Goal: Transaction & Acquisition: Purchase product/service

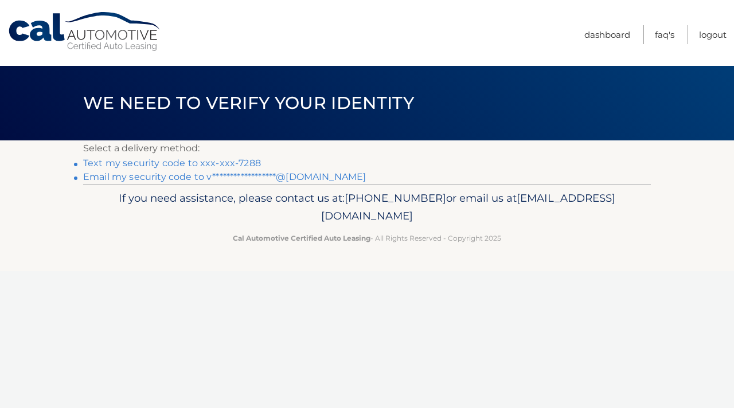
click at [245, 162] on link "Text my security code to xxx-xxx-7288" at bounding box center [172, 163] width 178 height 11
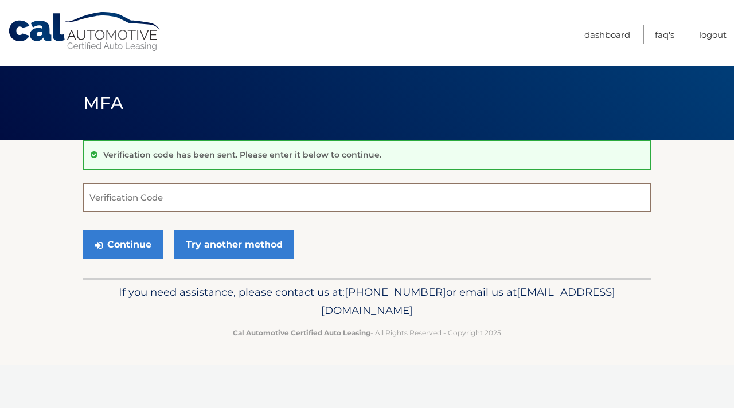
click at [292, 203] on input "Verification Code" at bounding box center [366, 197] width 567 height 29
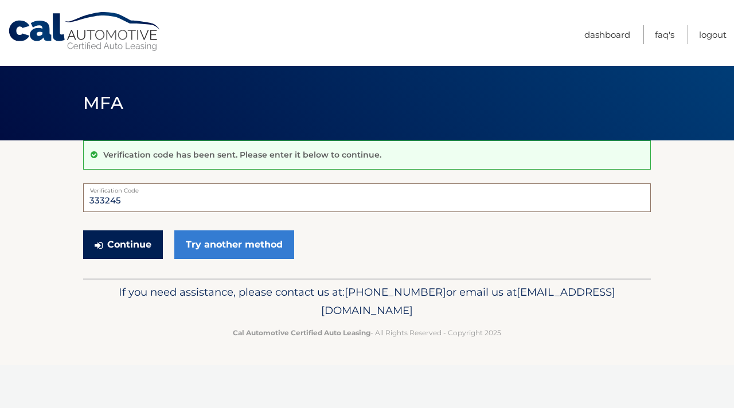
type input "333245"
click at [131, 246] on button "Continue" at bounding box center [123, 244] width 80 height 29
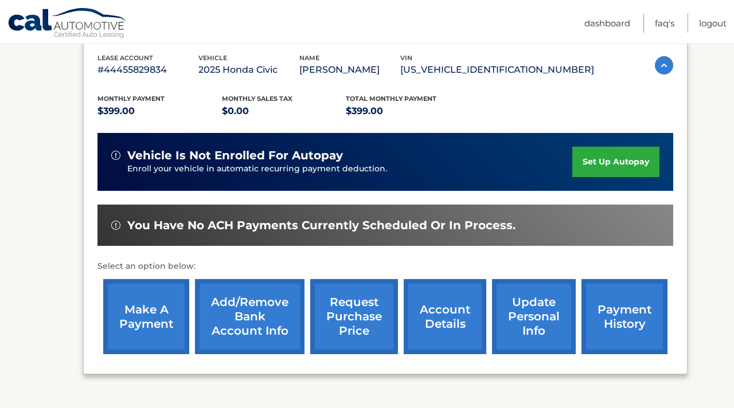
scroll to position [198, 0]
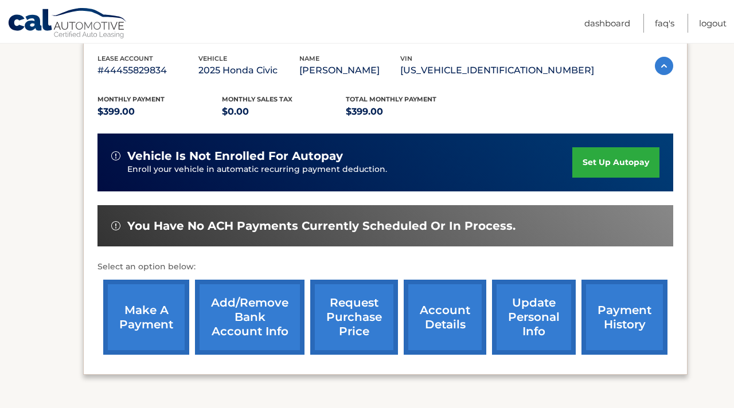
click at [435, 315] on link "account details" at bounding box center [445, 317] width 83 height 75
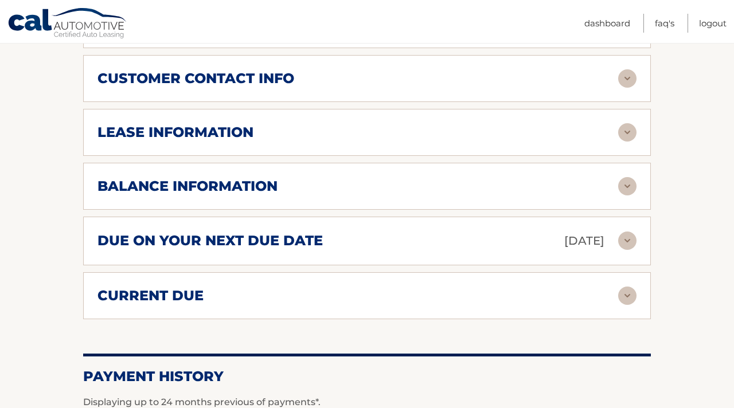
scroll to position [578, 0]
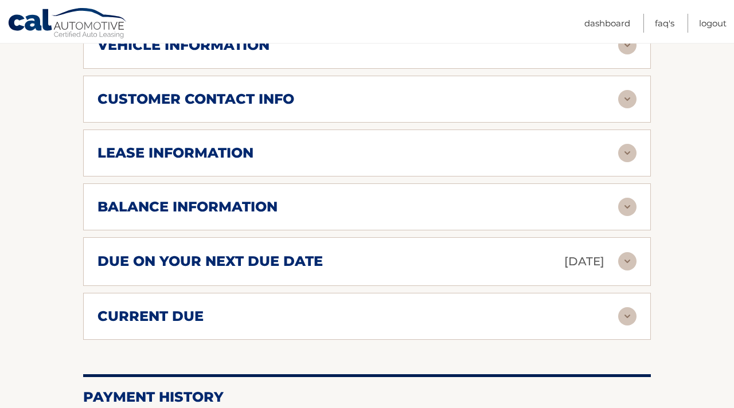
click at [434, 286] on div "due on your next due date Oct 20, 2025 Late Charges $0.00 Miscellaneous Charges…" at bounding box center [366, 261] width 567 height 49
click at [621, 271] on img at bounding box center [627, 261] width 18 height 18
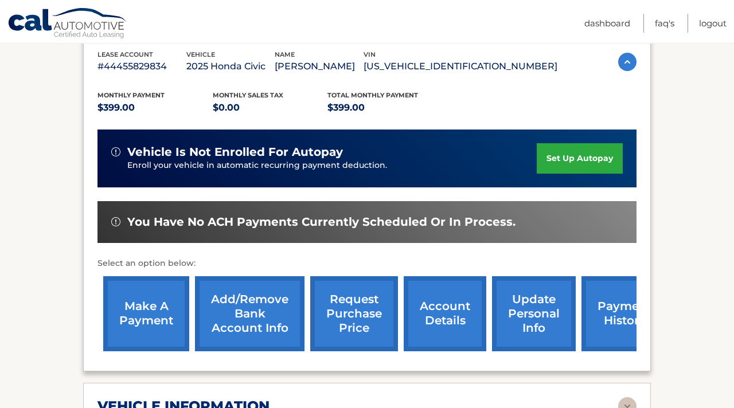
scroll to position [217, 0]
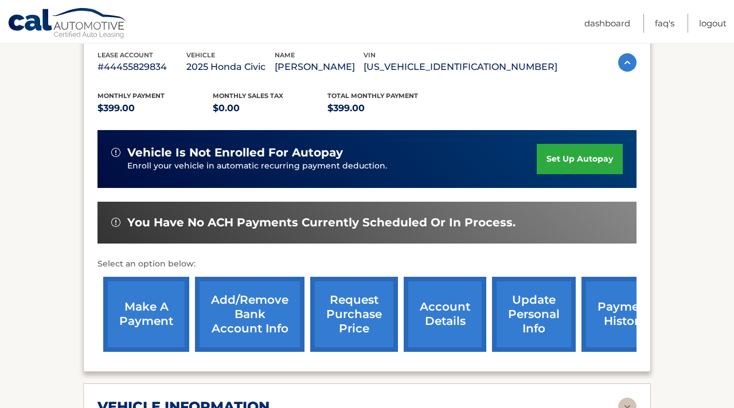
click at [542, 166] on link "set up autopay" at bounding box center [579, 159] width 86 height 30
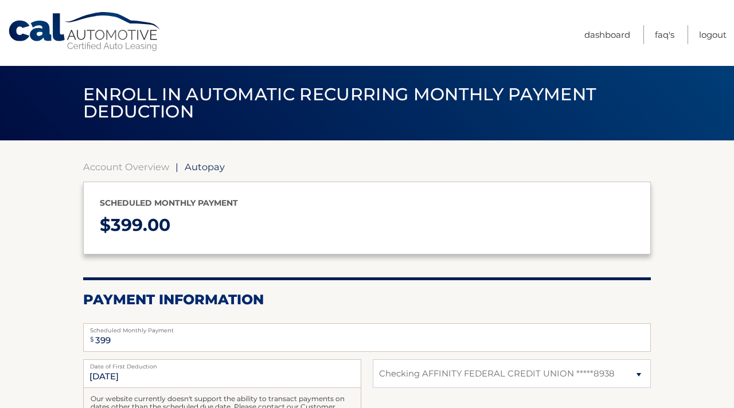
select select "MmJjNTZjMjAtZmQxMi00M2E4LWI3Y2UtNTRkMGMyZjFkOTlk"
click at [135, 165] on link "Account Overview" at bounding box center [126, 166] width 86 height 11
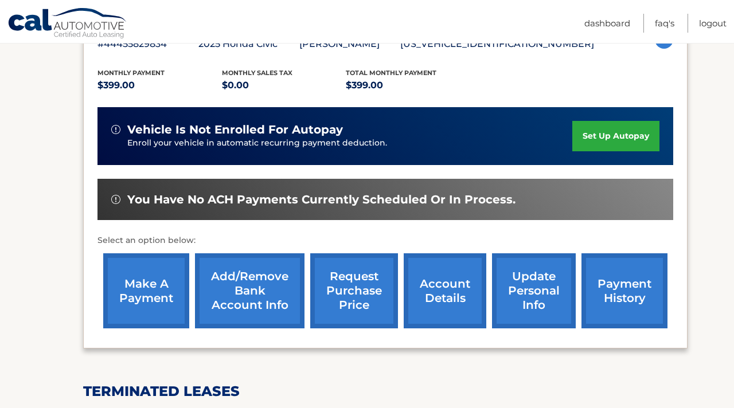
scroll to position [224, 0]
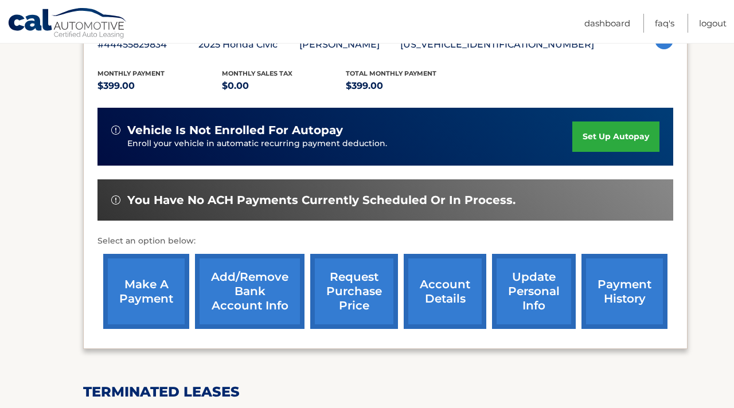
click at [158, 308] on link "make a payment" at bounding box center [146, 291] width 86 height 75
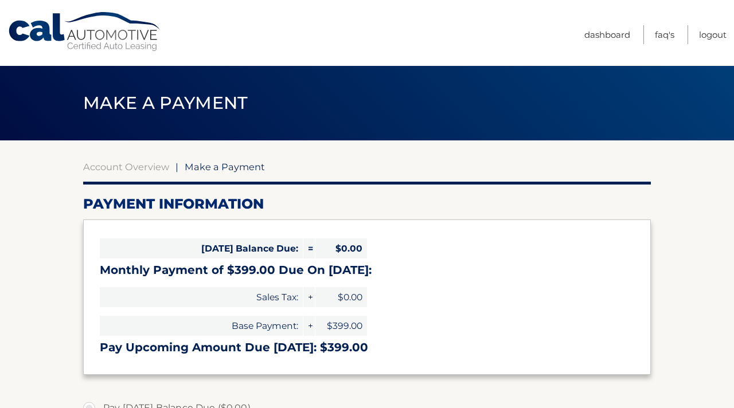
select select "MmJjNTZjMjAtZmQxMi00M2E4LWI3Y2UtNTRkMGMyZjFkOTlk"
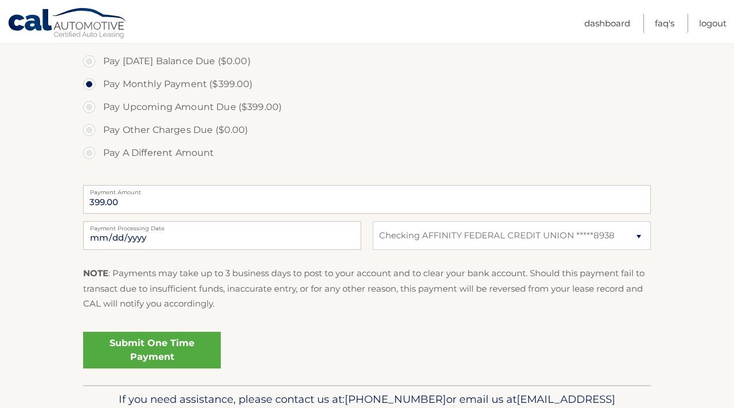
scroll to position [353, 0]
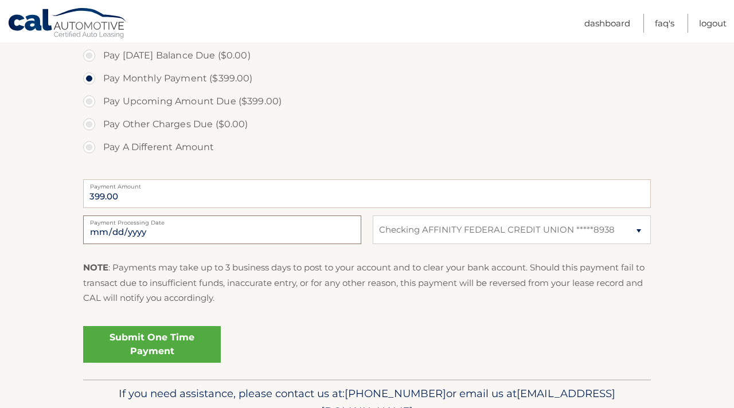
click at [185, 226] on input "2025-10-09" at bounding box center [222, 230] width 278 height 29
click at [22, 205] on section "Account Overview | Make a Payment Payment Information Today's Balance Due: = $0…" at bounding box center [367, 84] width 734 height 592
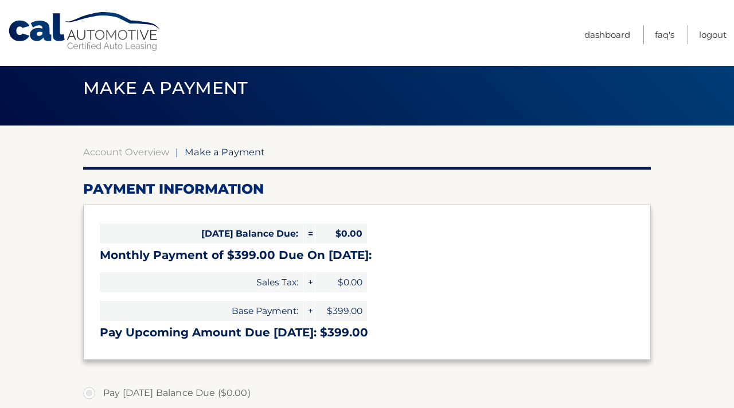
scroll to position [0, 0]
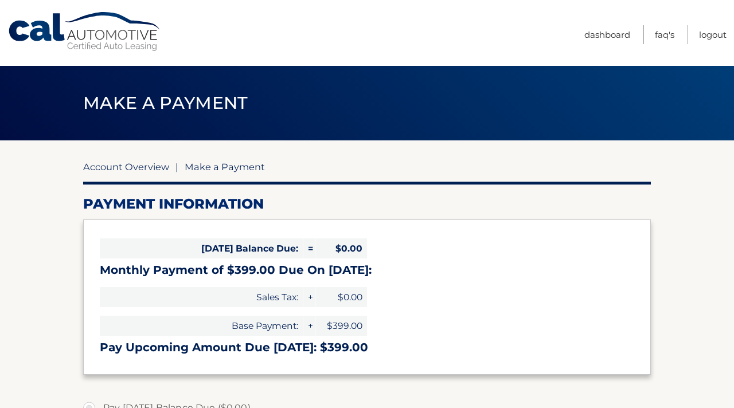
click at [123, 170] on link "Account Overview" at bounding box center [126, 166] width 86 height 11
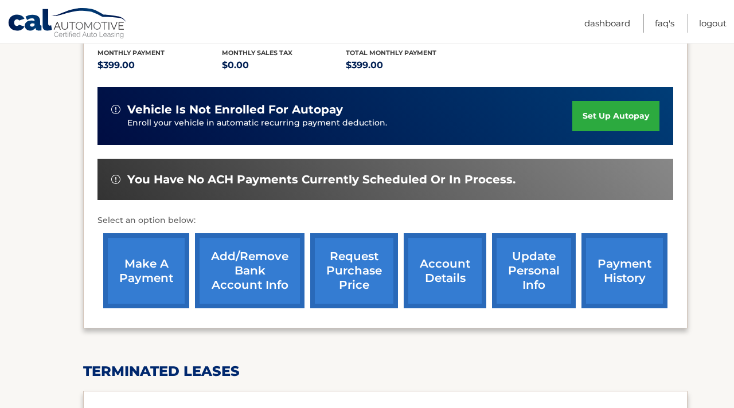
scroll to position [251, 0]
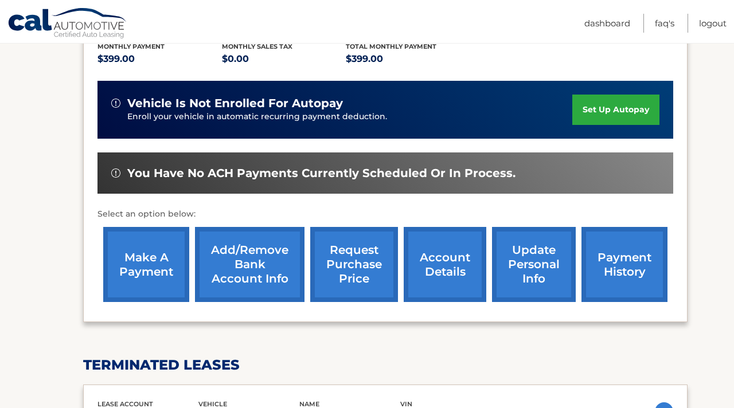
click at [448, 264] on link "account details" at bounding box center [445, 264] width 83 height 75
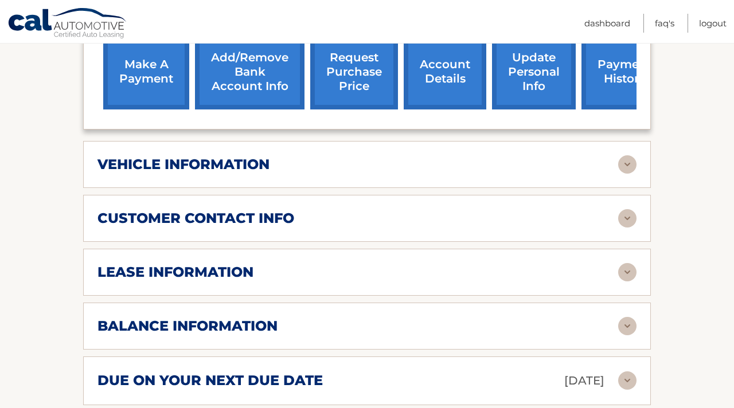
scroll to position [502, 0]
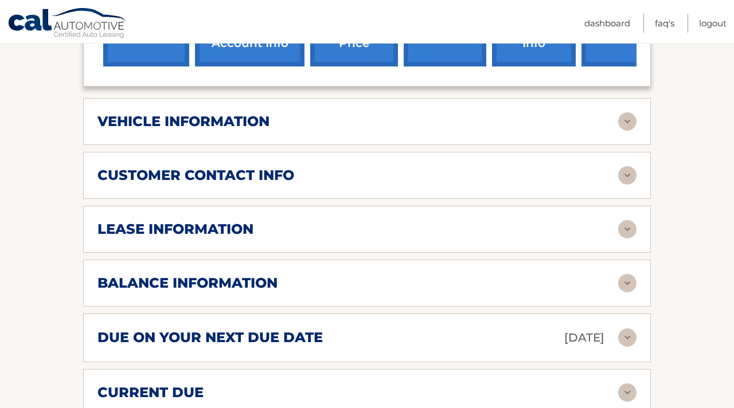
click at [276, 307] on div "balance information Payments Received 8 Payments Remaining 31 Next Payment will…" at bounding box center [366, 283] width 567 height 47
click at [628, 292] on img at bounding box center [627, 283] width 18 height 18
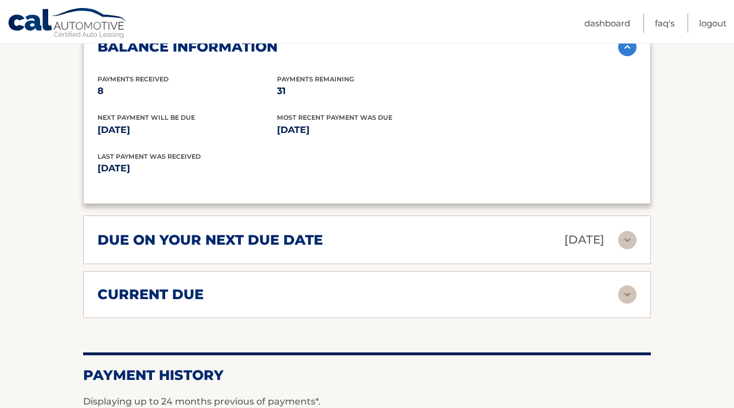
scroll to position [742, 0]
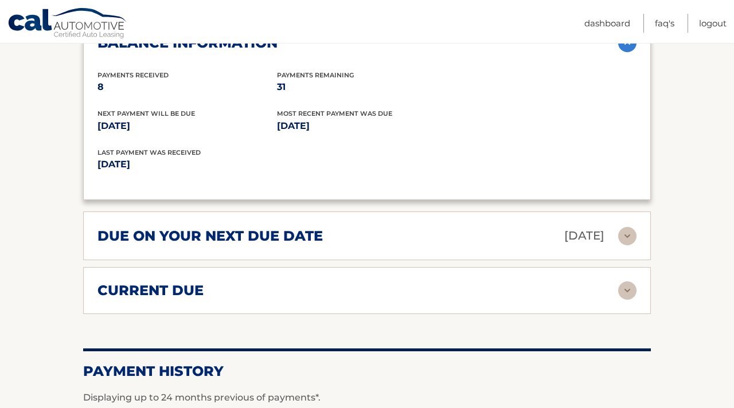
click at [455, 238] on div "due on your next due date Oct 20, 2025 Late Charges $0.00 Miscellaneous Charges…" at bounding box center [366, 236] width 567 height 49
click at [414, 246] on div "due on your next due date Oct 20, 2025" at bounding box center [357, 236] width 520 height 20
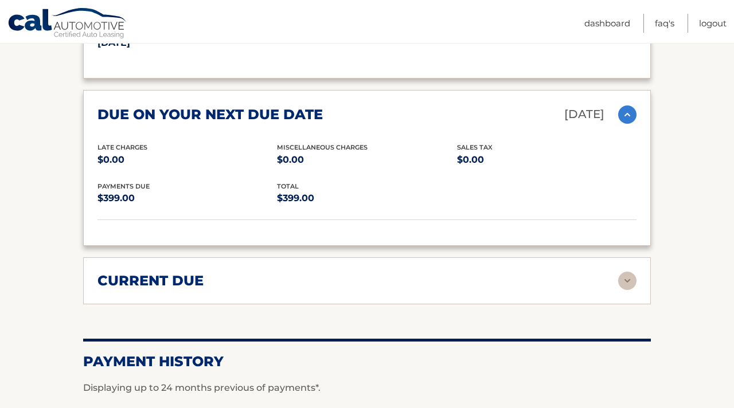
scroll to position [871, 0]
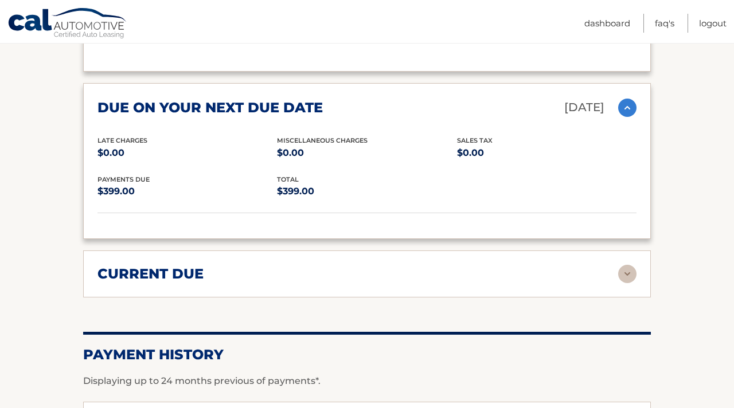
click at [132, 144] on span "Late Charges" at bounding box center [122, 140] width 50 height 8
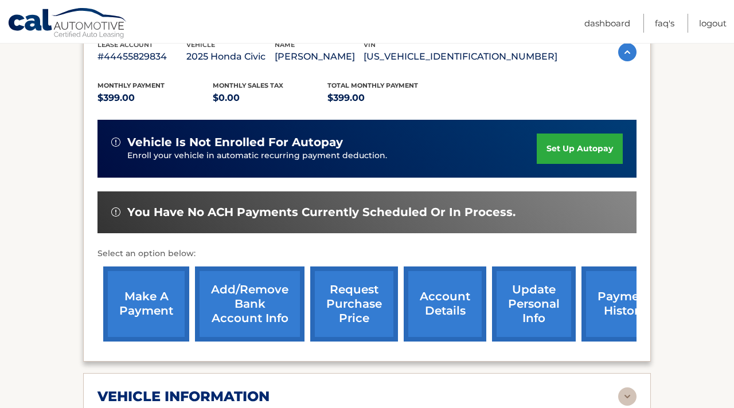
scroll to position [182, 0]
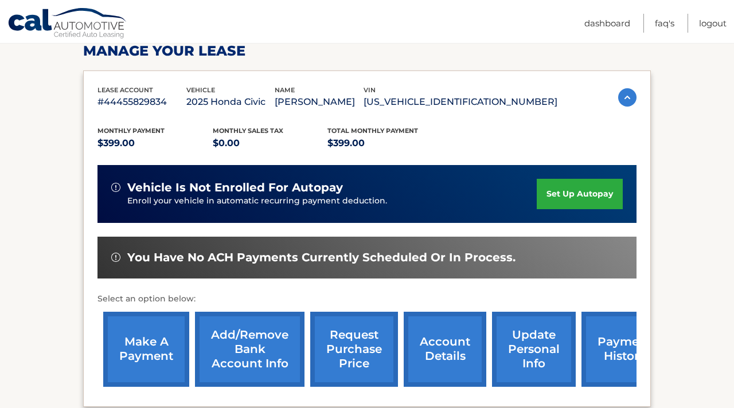
click at [607, 209] on link "set up autopay" at bounding box center [579, 194] width 86 height 30
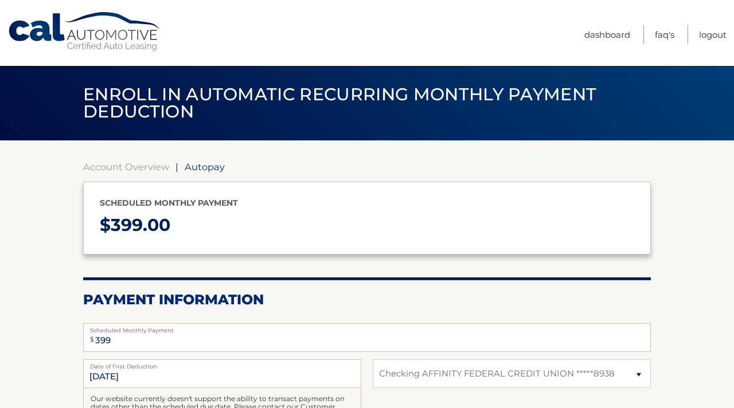
select select "MmJjNTZjMjAtZmQxMi00M2E4LWI3Y2UtNTRkMGMyZjFkOTlk"
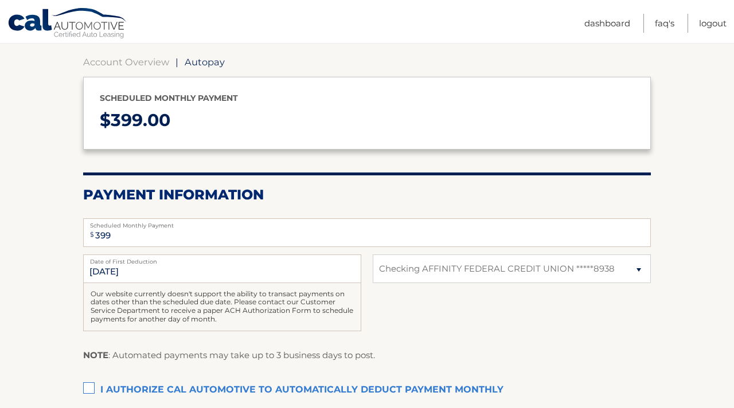
scroll to position [126, 0]
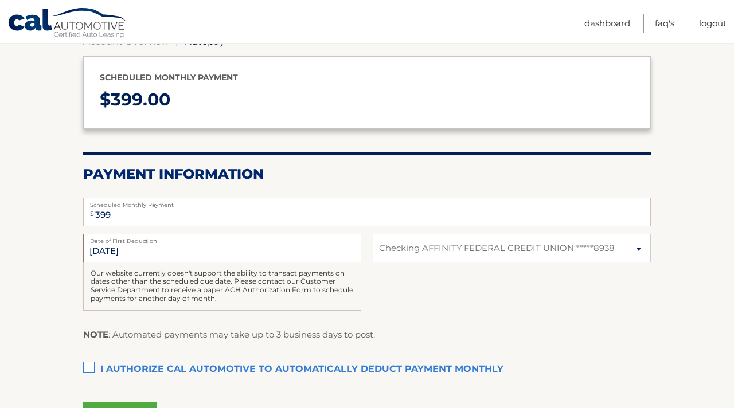
click at [125, 246] on input "[DATE]" at bounding box center [222, 248] width 278 height 29
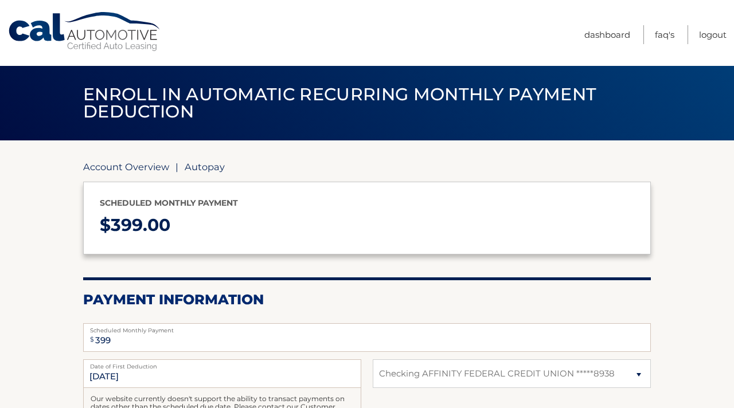
click at [115, 171] on link "Account Overview" at bounding box center [126, 166] width 86 height 11
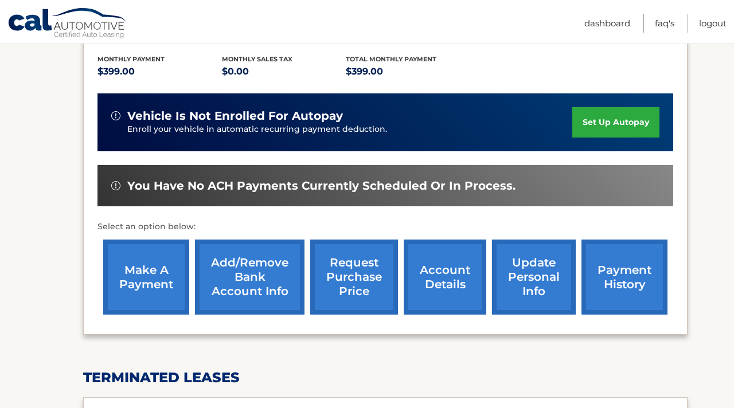
scroll to position [239, 0]
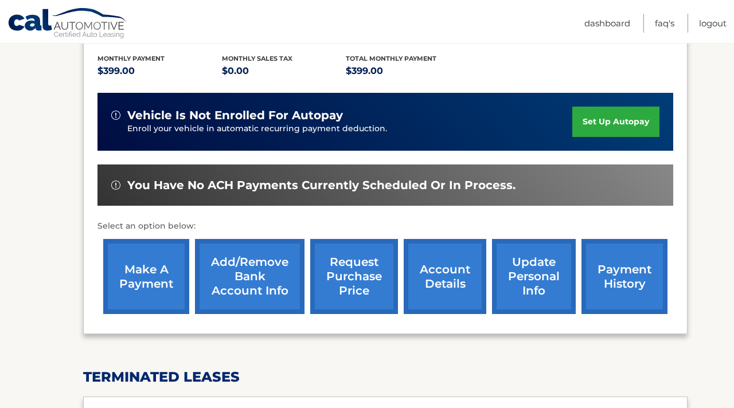
click at [402, 193] on span "You have no ACH payments currently scheduled or in process." at bounding box center [321, 185] width 388 height 14
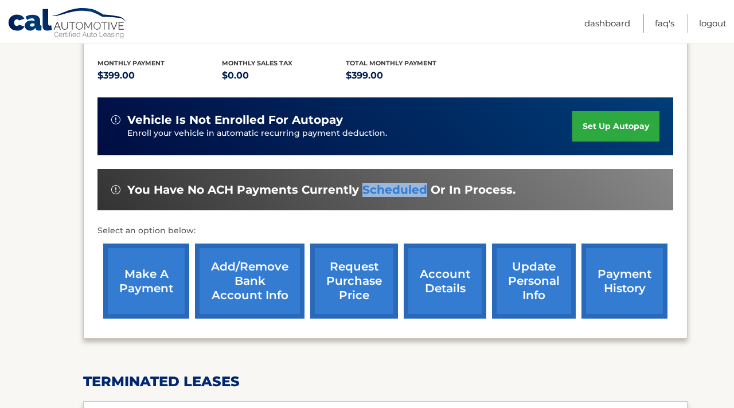
scroll to position [232, 0]
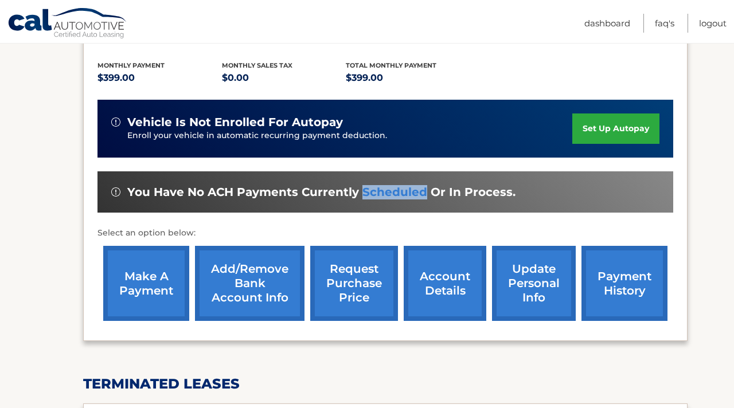
click at [139, 304] on link "make a payment" at bounding box center [146, 283] width 86 height 75
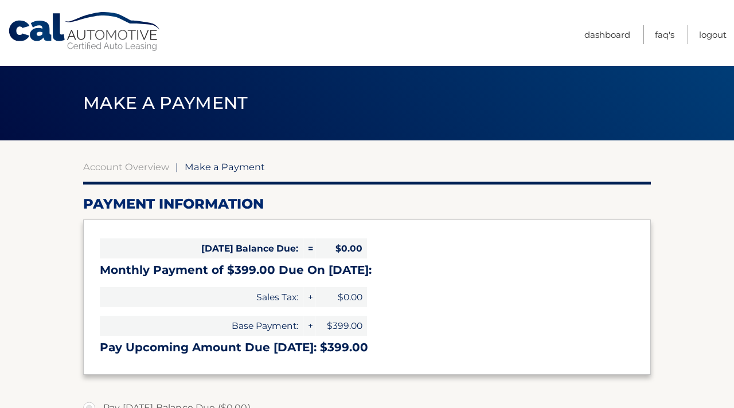
select select "MmJjNTZjMjAtZmQxMi00M2E4LWI3Y2UtNTRkMGMyZjFkOTlk"
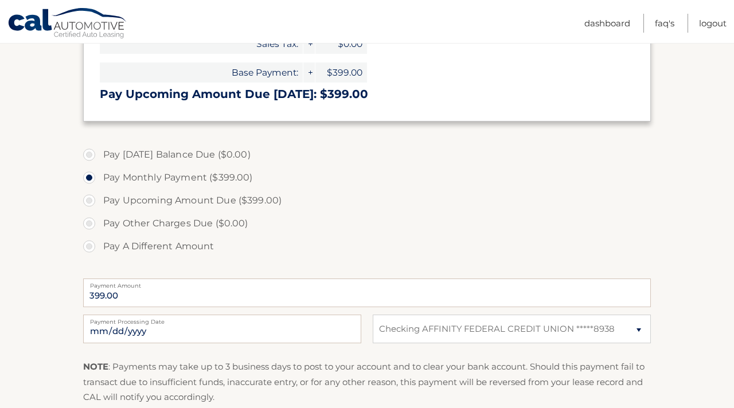
scroll to position [253, 0]
click at [96, 201] on label "Pay Upcoming Amount Due ($399.00)" at bounding box center [366, 201] width 567 height 23
click at [96, 201] on input "Pay Upcoming Amount Due ($399.00)" at bounding box center [93, 199] width 11 height 18
radio input "true"
click at [139, 337] on input "[DATE]" at bounding box center [222, 329] width 278 height 29
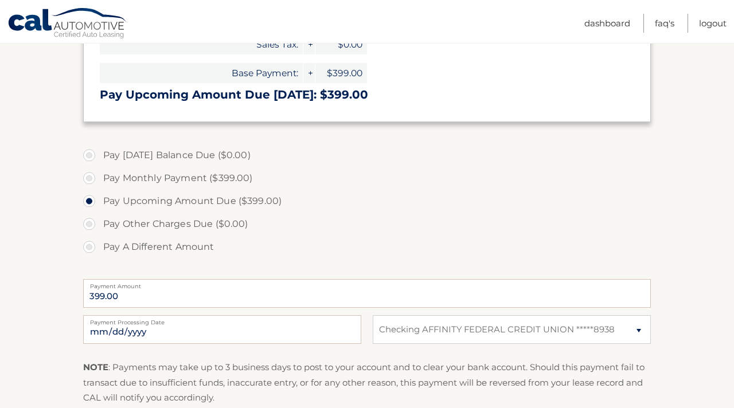
click at [52, 228] on section "Account Overview | Make a Payment Payment Information [DATE] Balance Due: = $0.…" at bounding box center [367, 184] width 734 height 592
